Goal: Task Accomplishment & Management: Manage account settings

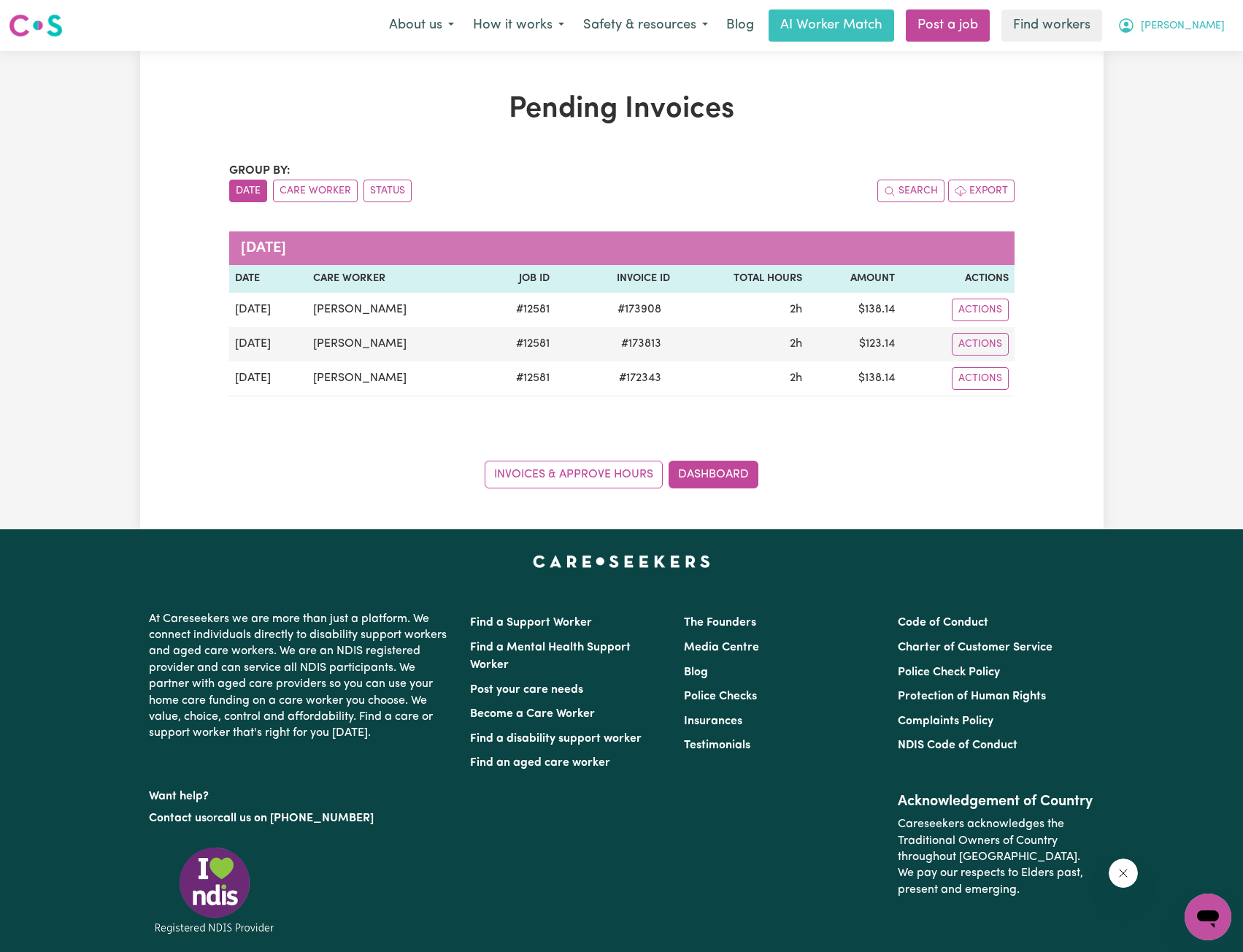
click at [1206, 29] on span "[PERSON_NAME]" at bounding box center [1182, 26] width 84 height 16
click at [1182, 92] on link "Logout" at bounding box center [1176, 84] width 115 height 28
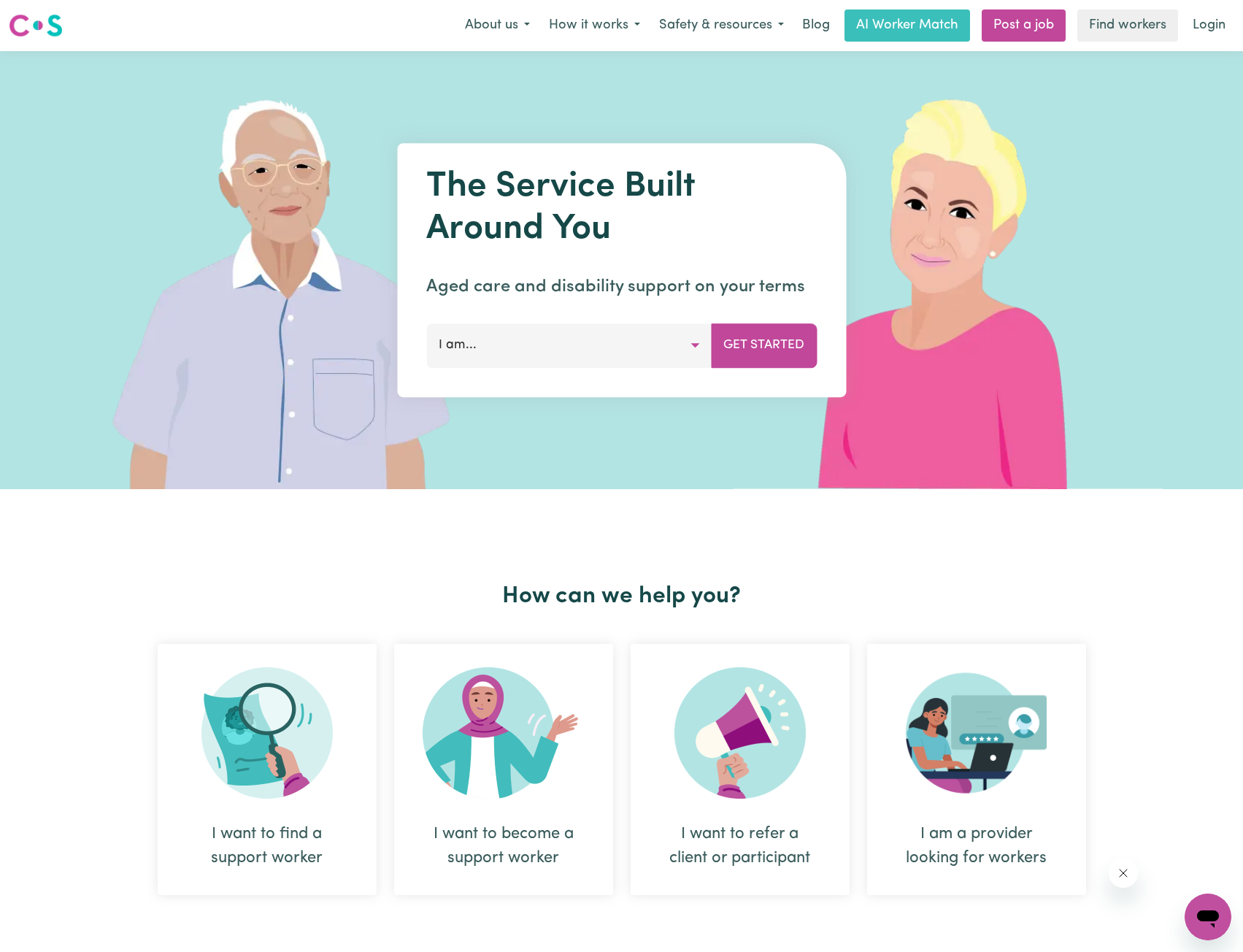
click at [1190, 29] on link "Login" at bounding box center [1208, 25] width 50 height 32
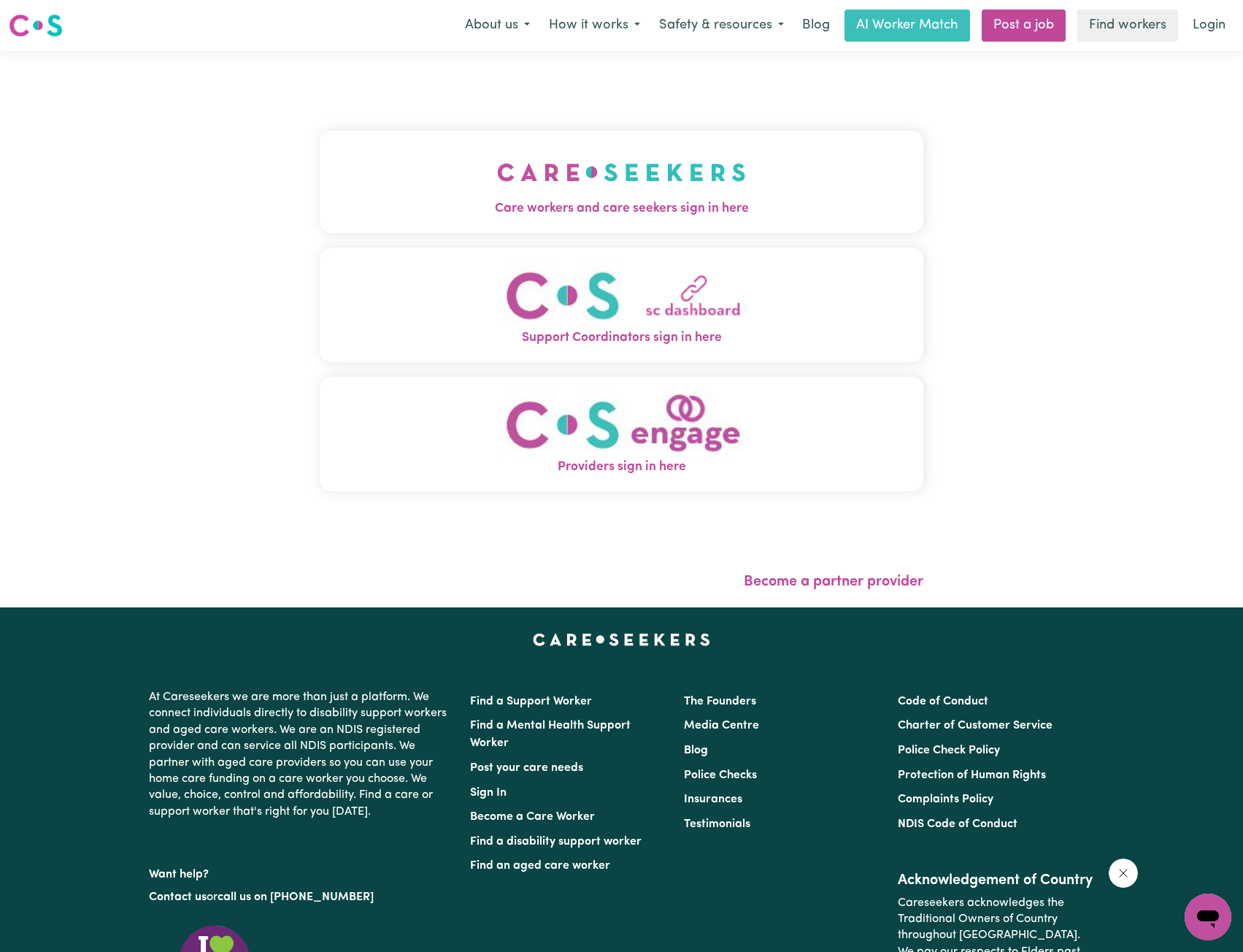
click at [609, 195] on img "Care workers and care seekers sign in here" at bounding box center [621, 172] width 249 height 54
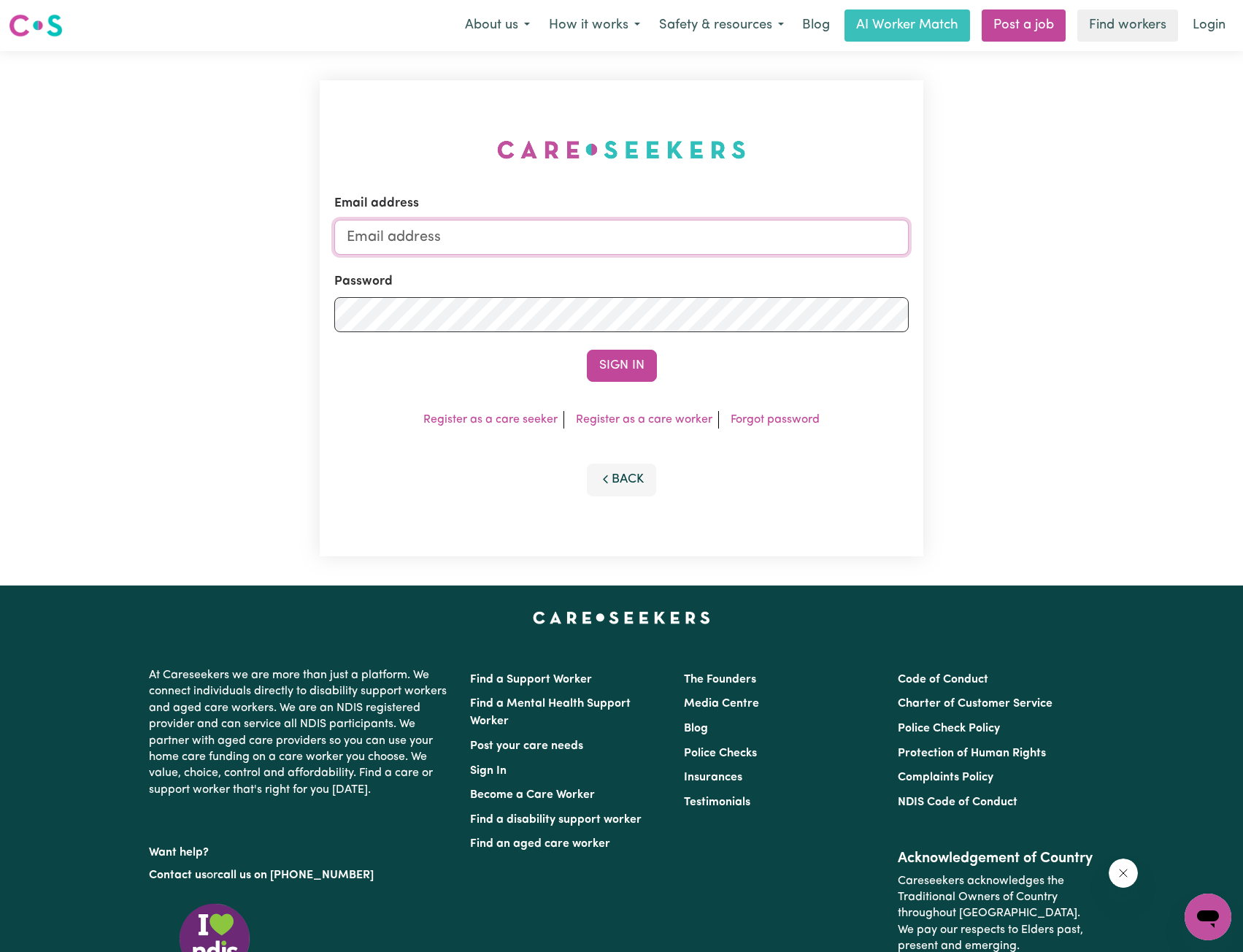
click at [614, 230] on input "Email address" at bounding box center [622, 237] width 575 height 35
drag, startPoint x: 425, startPoint y: 236, endPoint x: 665, endPoint y: 253, distance: 240.6
click at [657, 251] on input "[EMAIL_ADDRESS][PERSON_NAME][DOMAIN_NAME]" at bounding box center [622, 237] width 575 height 35
type input "[EMAIL_ADDRESS][DOMAIN_NAME]"
click at [613, 365] on button "Sign In" at bounding box center [622, 366] width 70 height 32
